Goal: Task Accomplishment & Management: Use online tool/utility

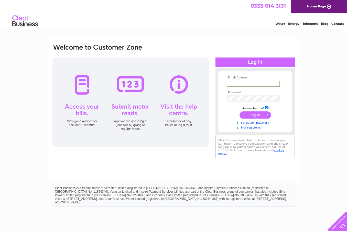
type input "info@ajwfabrications.co.uk"
click at [254, 116] on input "submit" at bounding box center [255, 114] width 31 height 7
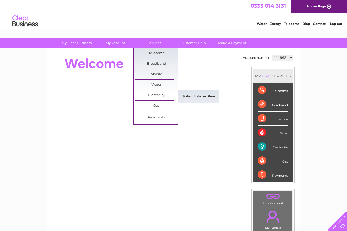
click at [203, 93] on link "Submit Meter Read" at bounding box center [199, 97] width 42 height 10
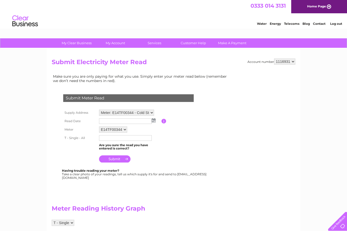
click at [154, 120] on img at bounding box center [154, 121] width 4 height 4
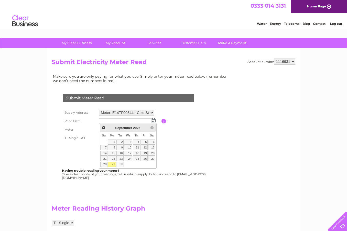
click at [113, 166] on link "29" at bounding box center [112, 164] width 8 height 5
type input "2025/09/29"
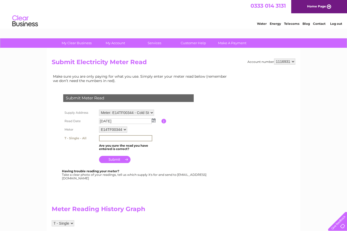
drag, startPoint x: 109, startPoint y: 135, endPoint x: 111, endPoint y: 139, distance: 4.5
click at [109, 137] on input "text" at bounding box center [125, 138] width 53 height 6
type input "602335"
click at [113, 158] on input "submit" at bounding box center [114, 159] width 31 height 7
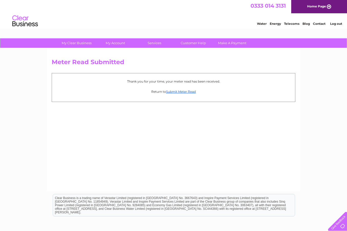
click at [340, 25] on link "Log out" at bounding box center [336, 24] width 12 height 4
